Goal: Use online tool/utility

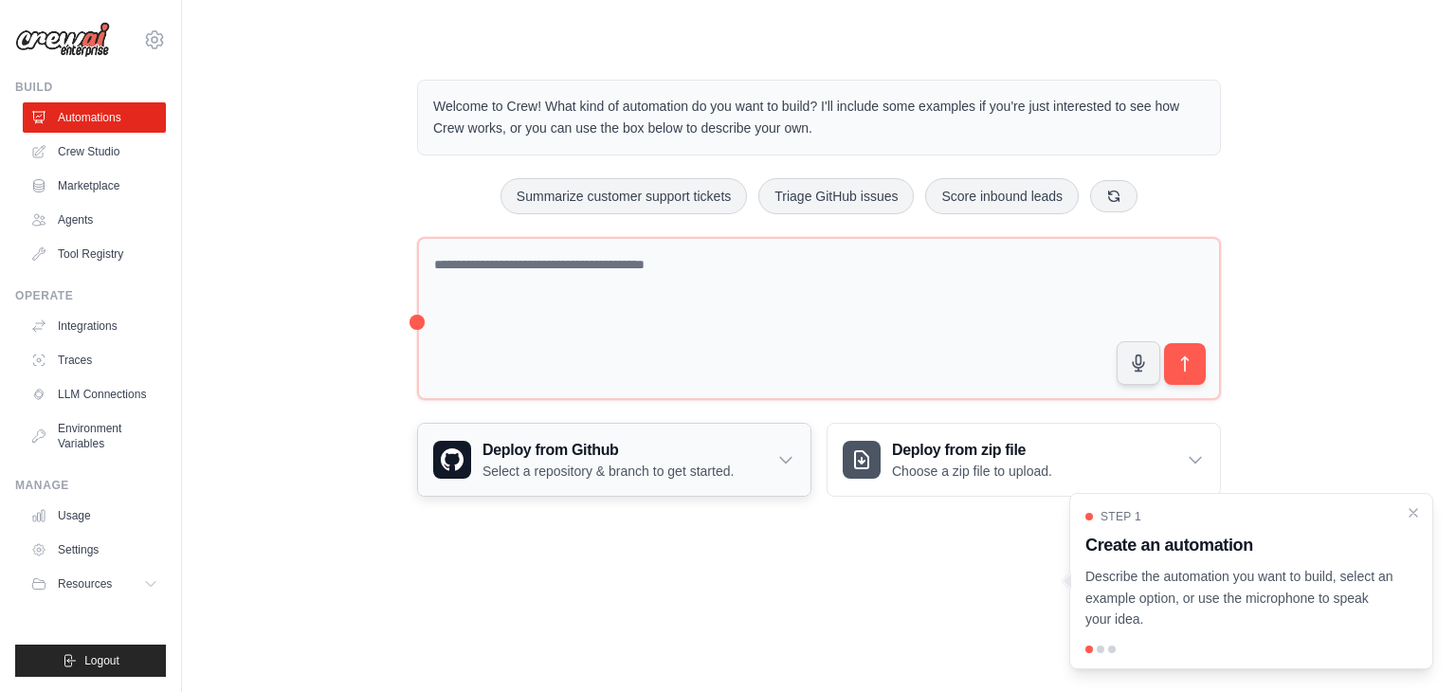
click at [778, 459] on icon at bounding box center [786, 459] width 19 height 19
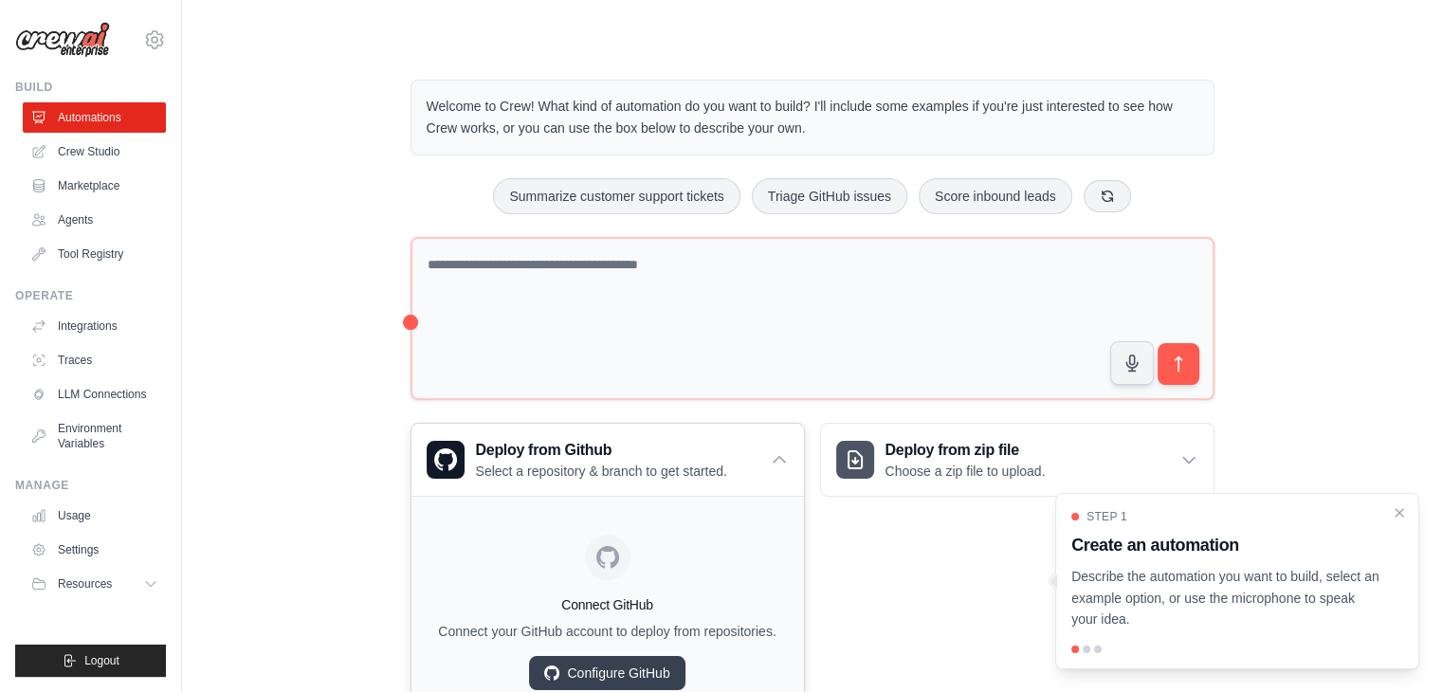
scroll to position [83, 0]
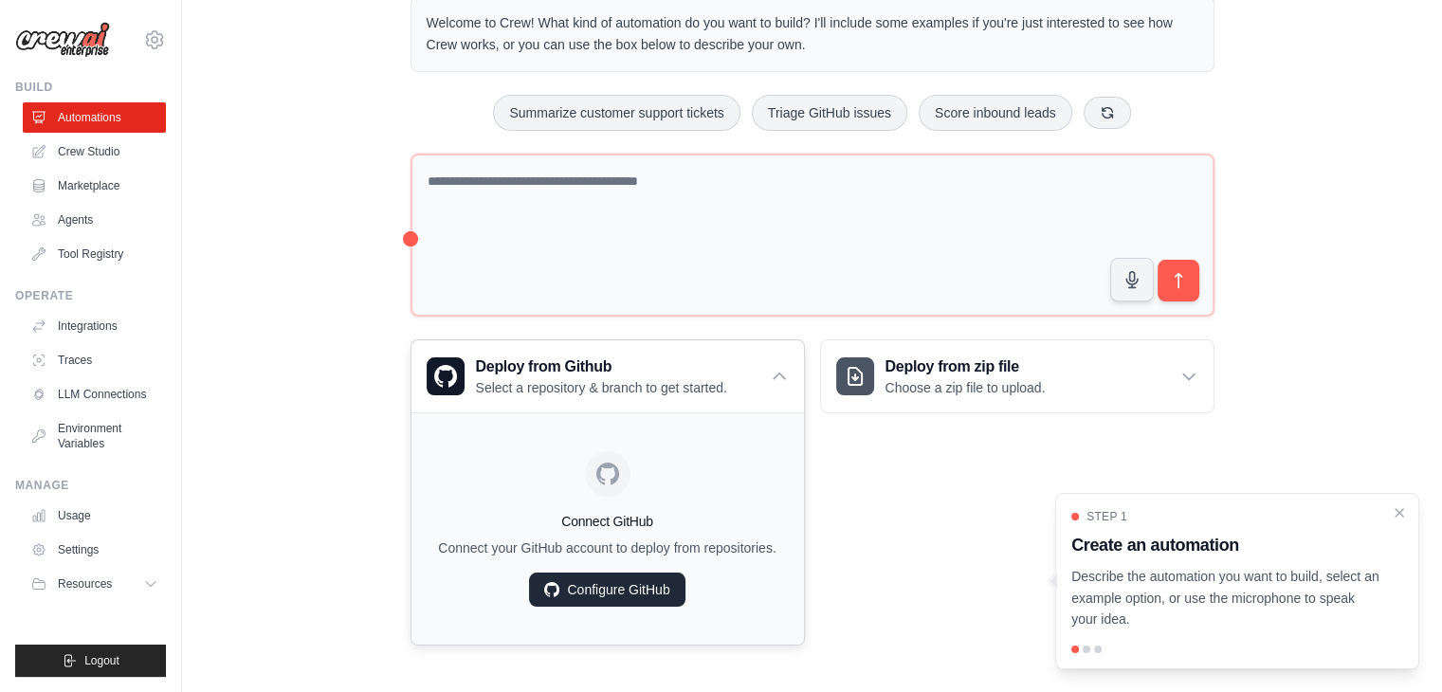
click at [652, 583] on link "Configure GitHub" at bounding box center [607, 590] width 156 height 34
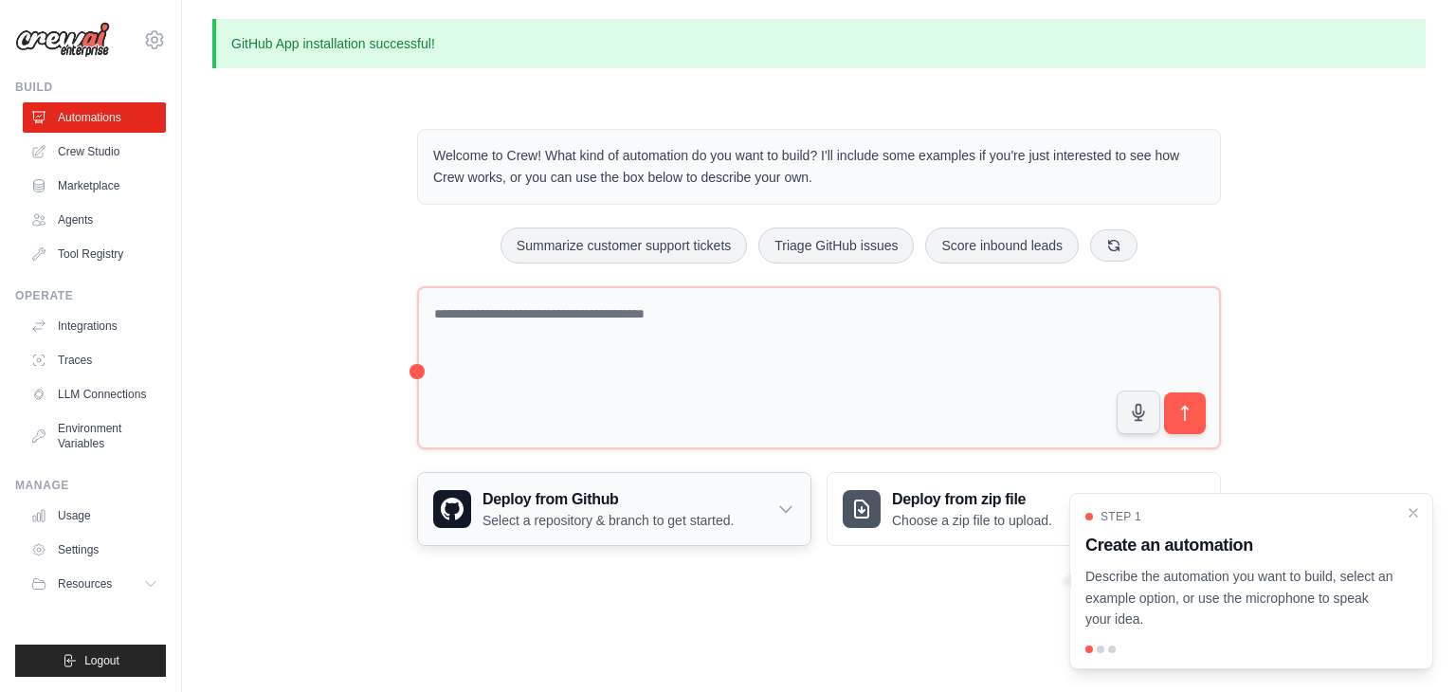
click at [599, 514] on p "Select a repository & branch to get started." at bounding box center [608, 520] width 251 height 19
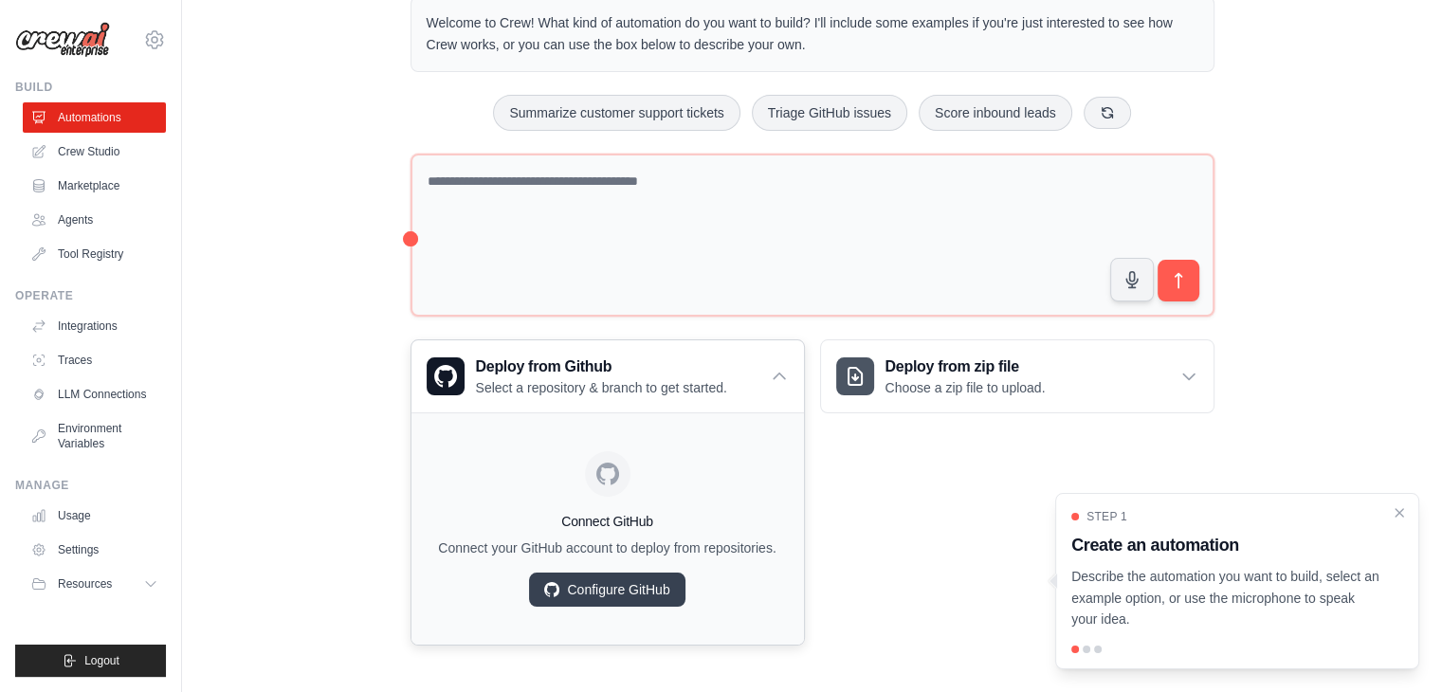
scroll to position [133, 0]
click at [624, 593] on link "Configure GitHub" at bounding box center [607, 590] width 156 height 34
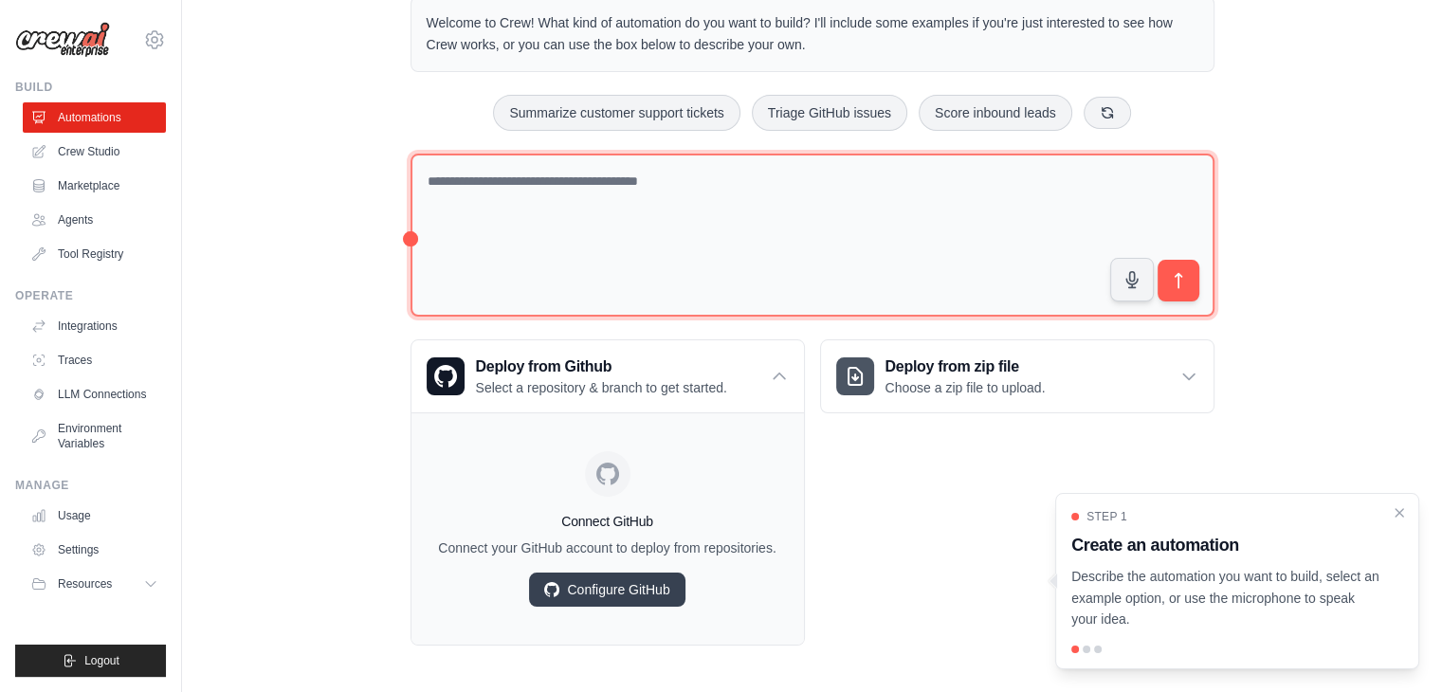
scroll to position [132, 0]
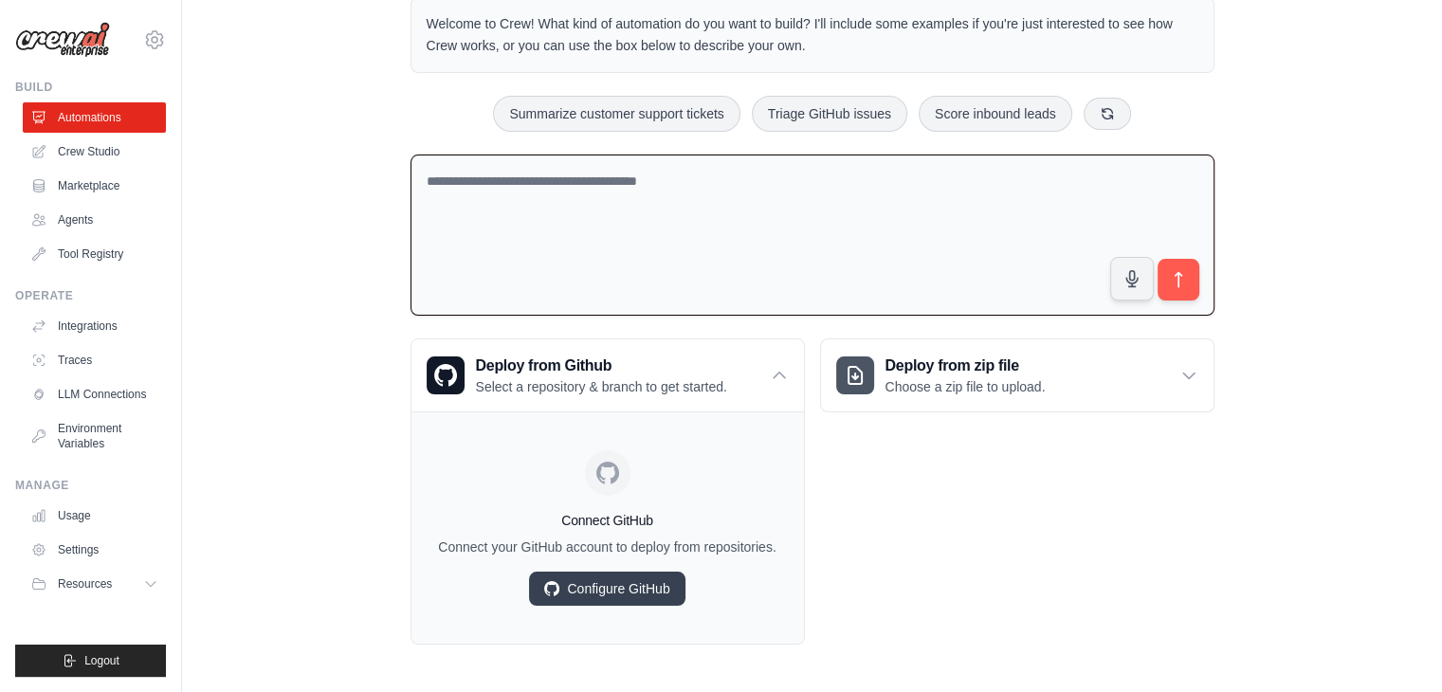
click at [507, 235] on textarea at bounding box center [813, 236] width 804 height 162
